Goal: Task Accomplishment & Management: Complete application form

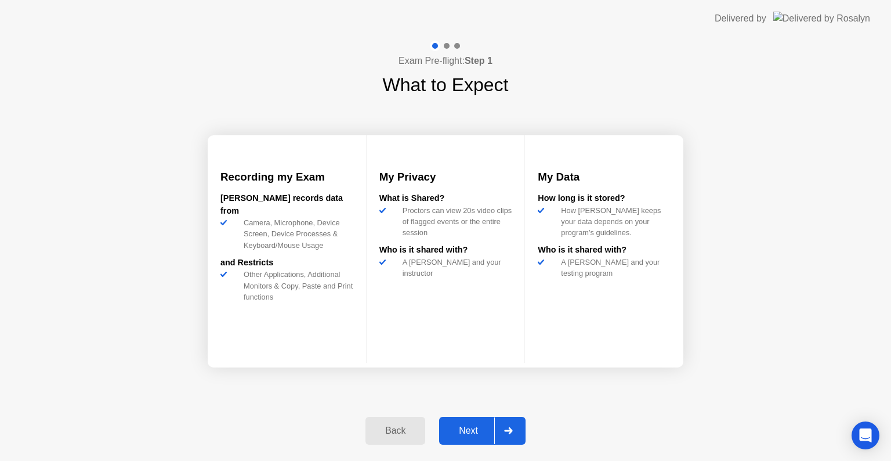
click at [455, 430] on div "Next" at bounding box center [469, 430] width 52 height 10
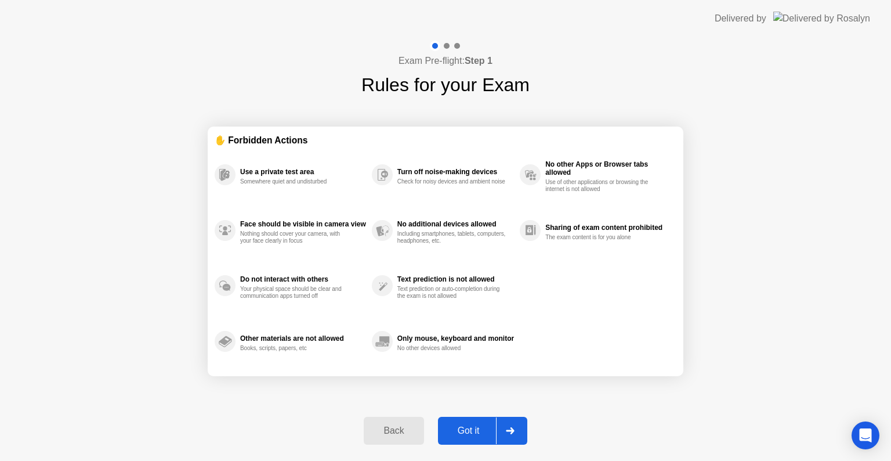
click at [464, 436] on div "Got it" at bounding box center [468, 430] width 55 height 10
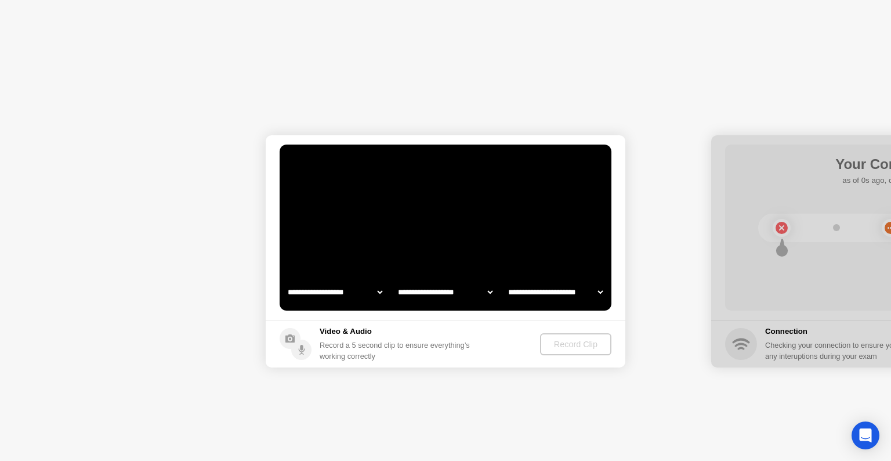
select select "**********"
select select "*******"
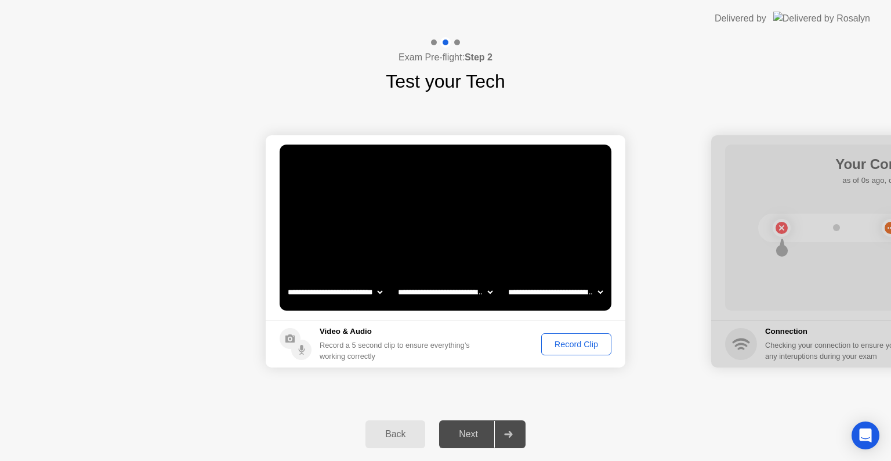
click at [581, 346] on div "Record Clip" at bounding box center [576, 343] width 62 height 9
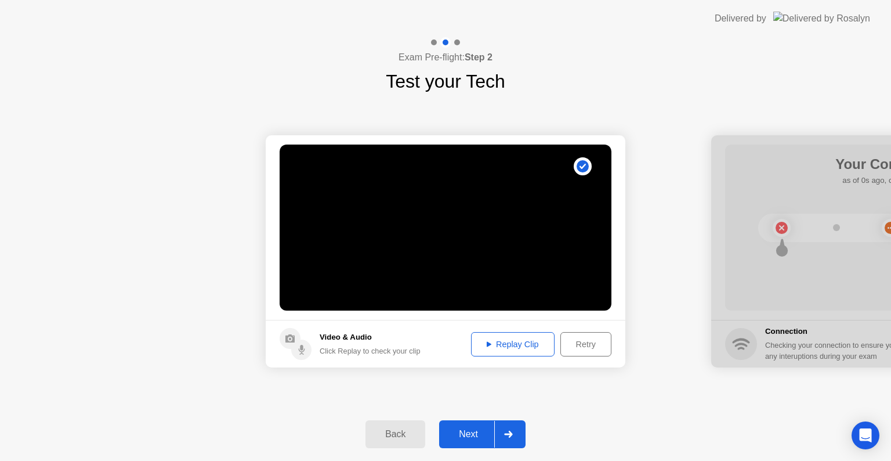
click at [471, 436] on div "Next" at bounding box center [469, 434] width 52 height 10
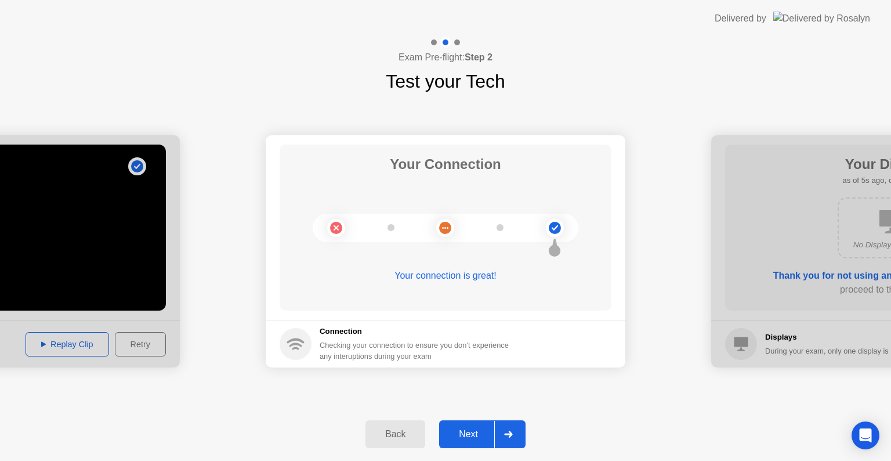
click at [479, 429] on div "Next" at bounding box center [469, 434] width 52 height 10
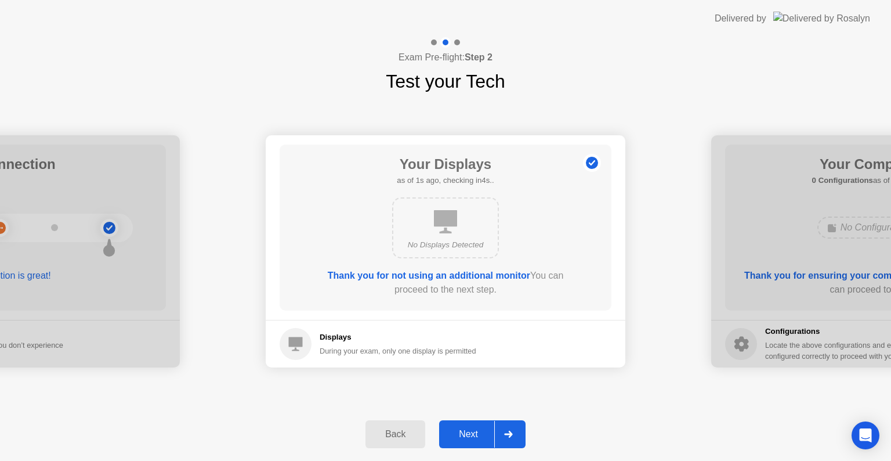
click at [473, 438] on div "Next" at bounding box center [469, 434] width 52 height 10
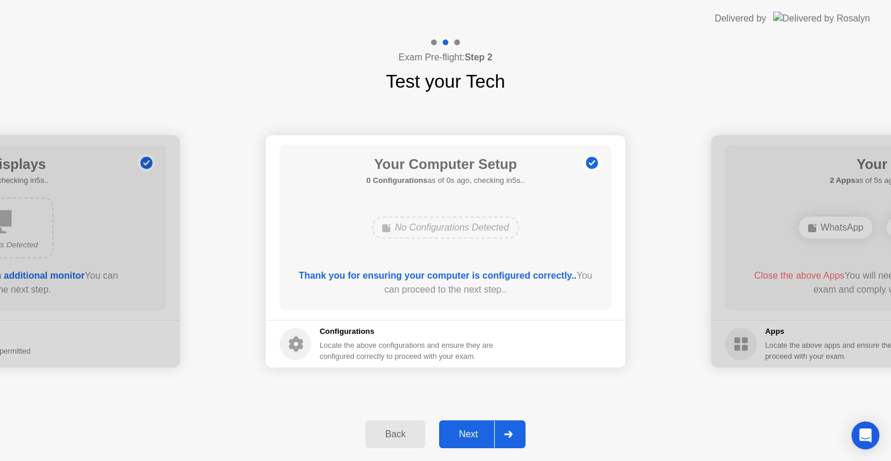
click at [473, 438] on div "Next" at bounding box center [469, 434] width 52 height 10
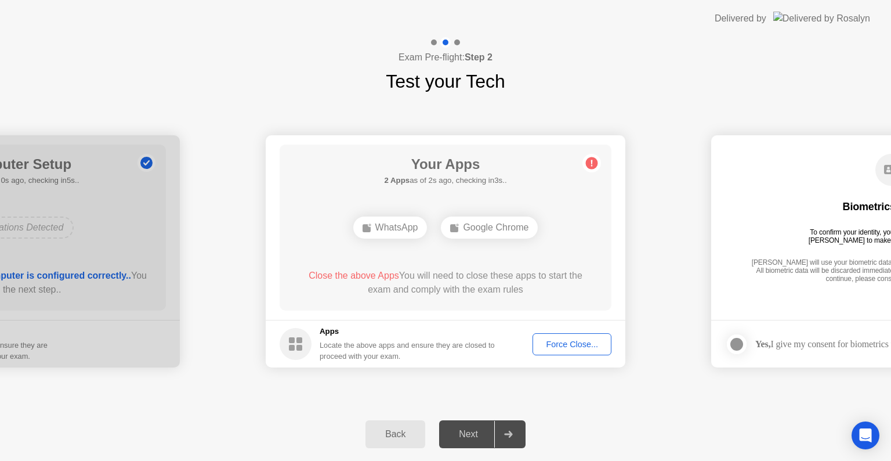
click at [545, 341] on div "Force Close..." at bounding box center [572, 343] width 71 height 9
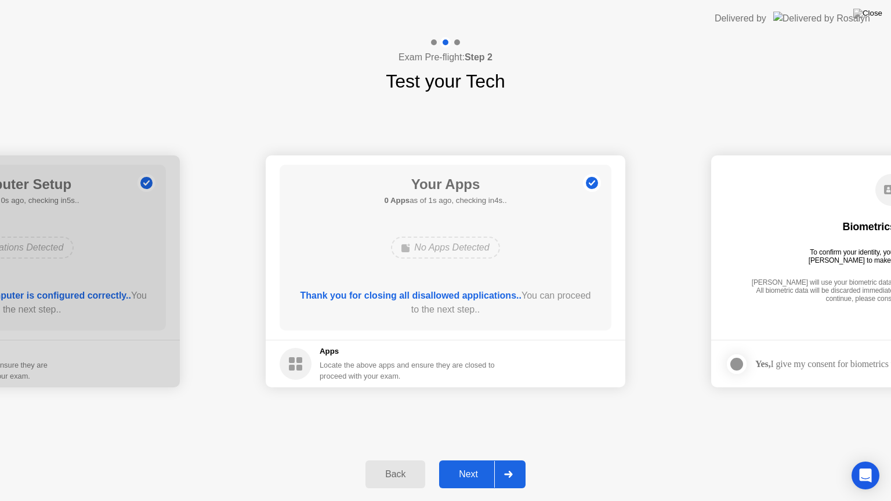
click at [473, 460] on div "Next" at bounding box center [469, 474] width 52 height 10
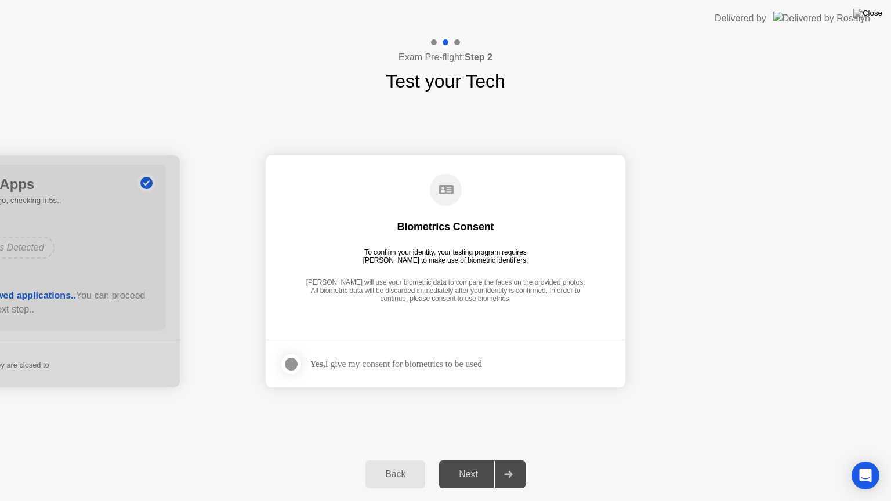
click at [291, 361] on div at bounding box center [291, 364] width 14 height 14
click at [463, 460] on div "Next" at bounding box center [469, 474] width 52 height 10
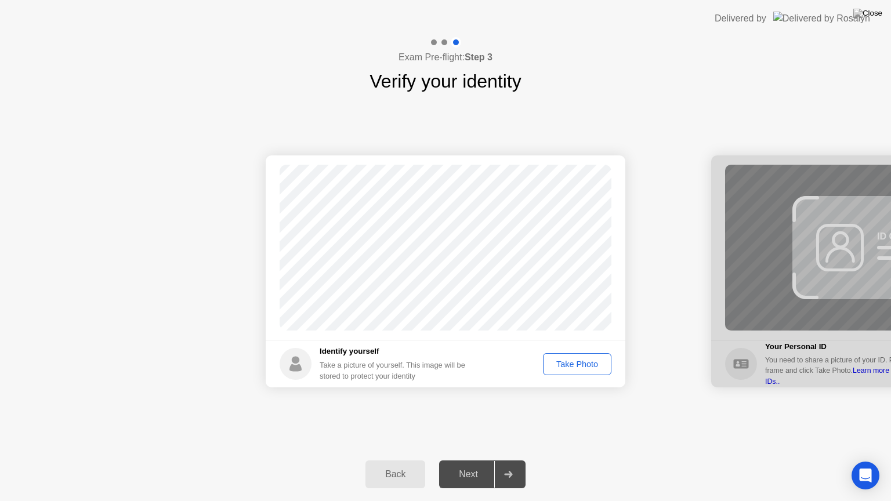
click at [577, 364] on div "Take Photo" at bounding box center [577, 364] width 60 height 9
click at [462, 460] on div "Next" at bounding box center [469, 474] width 52 height 10
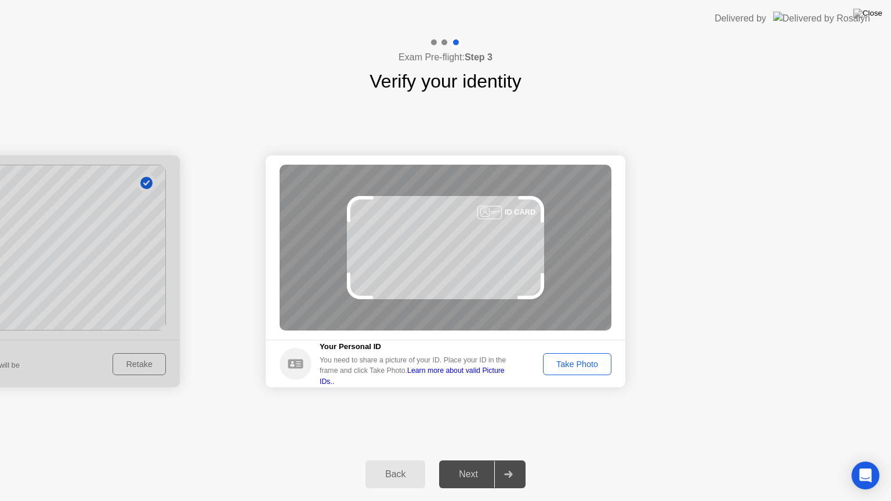
click at [570, 365] on div "Take Photo" at bounding box center [577, 364] width 60 height 9
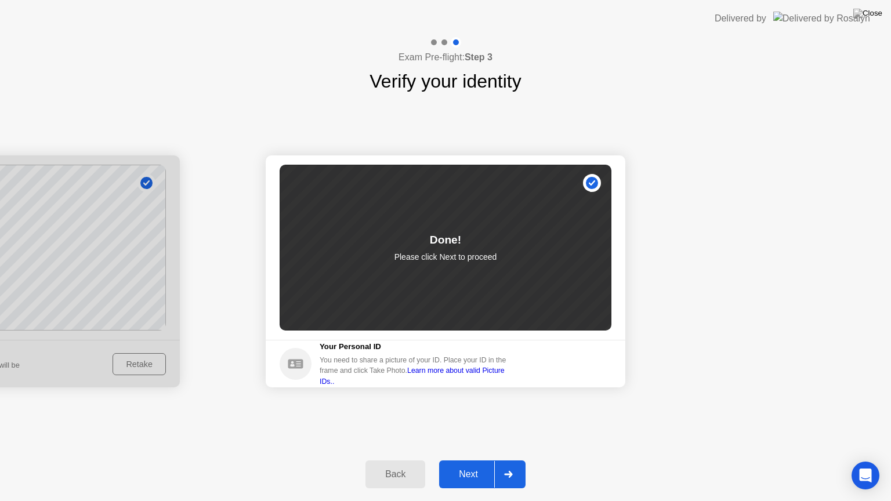
click at [466, 460] on div "Next" at bounding box center [469, 474] width 52 height 10
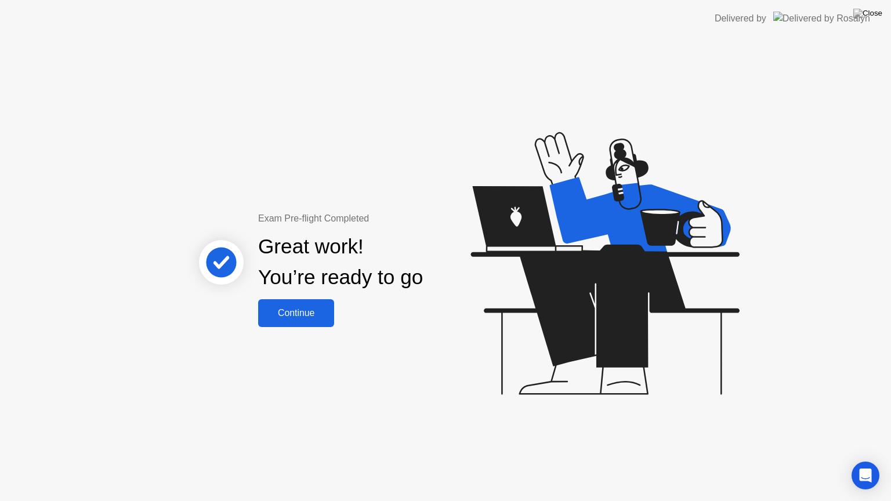
click at [283, 309] on div "Continue" at bounding box center [296, 313] width 69 height 10
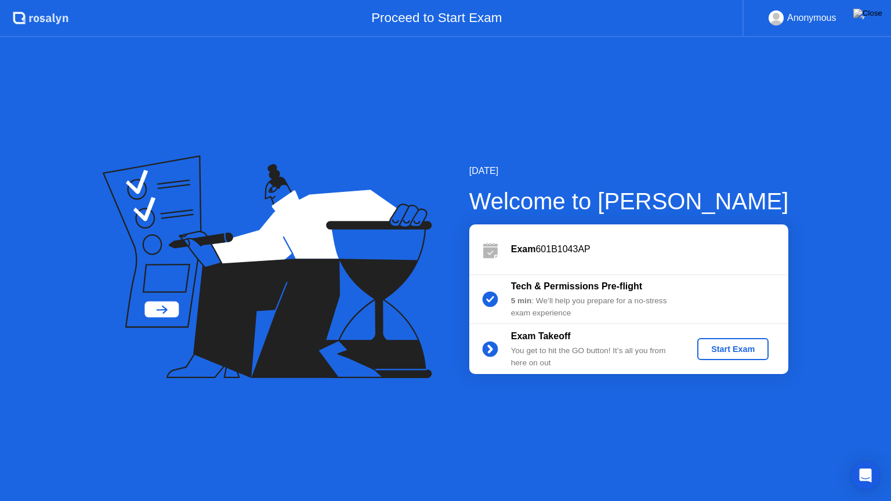
click at [717, 345] on div "Start Exam" at bounding box center [733, 349] width 62 height 9
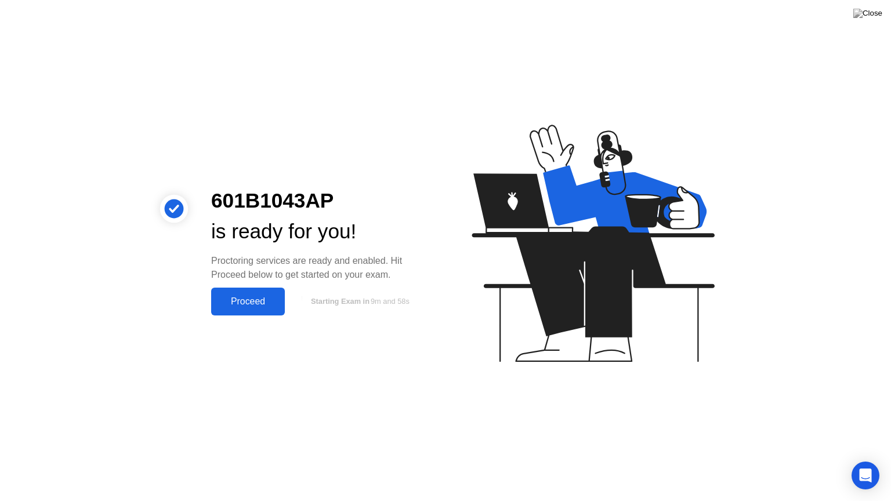
click at [231, 306] on div "Proceed" at bounding box center [248, 301] width 67 height 10
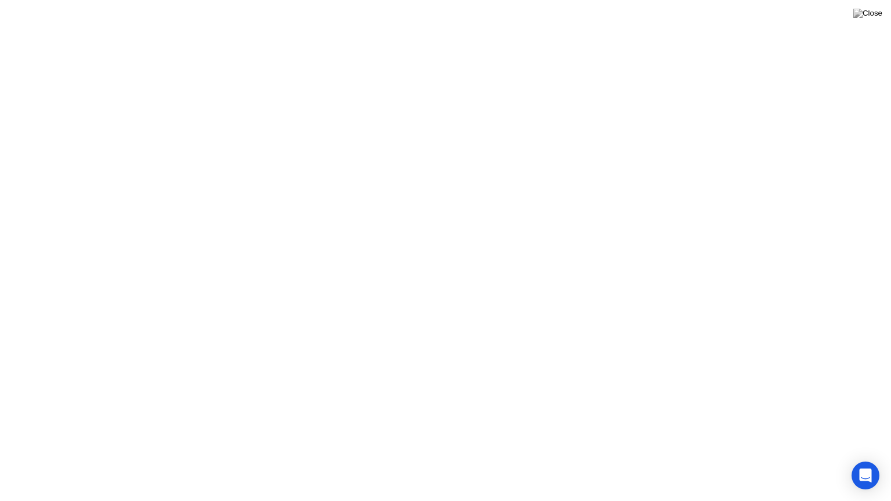
click div
